Goal: Go to known website: Access a specific website the user already knows

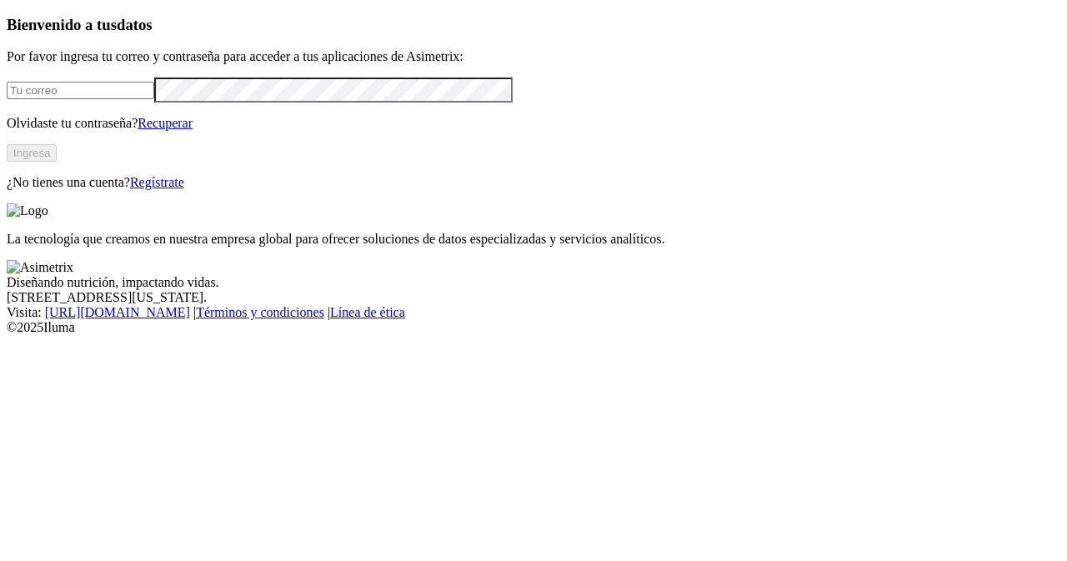
type input "[PERSON_NAME][EMAIL_ADDRESS][PERSON_NAME][DOMAIN_NAME]"
click at [57, 162] on button "Ingresa" at bounding box center [32, 153] width 50 height 18
